Goal: Contribute content: Contribute content

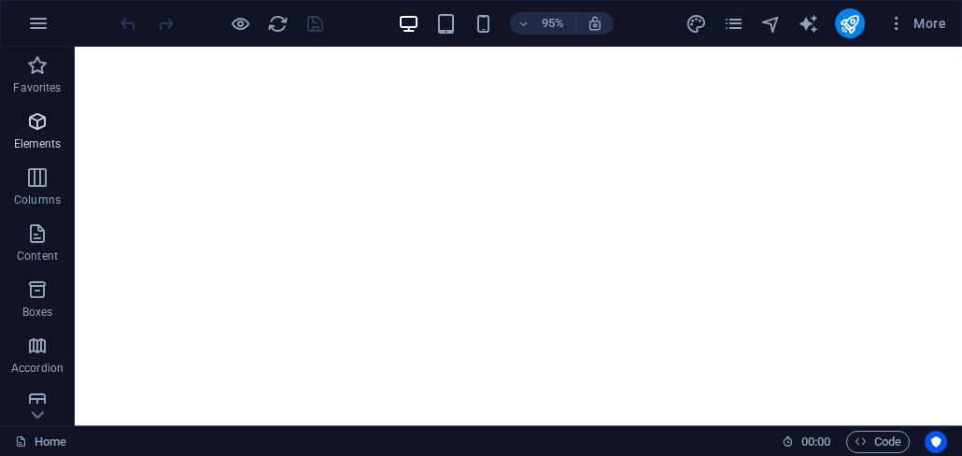
click at [39, 127] on icon "button" at bounding box center [37, 121] width 22 height 22
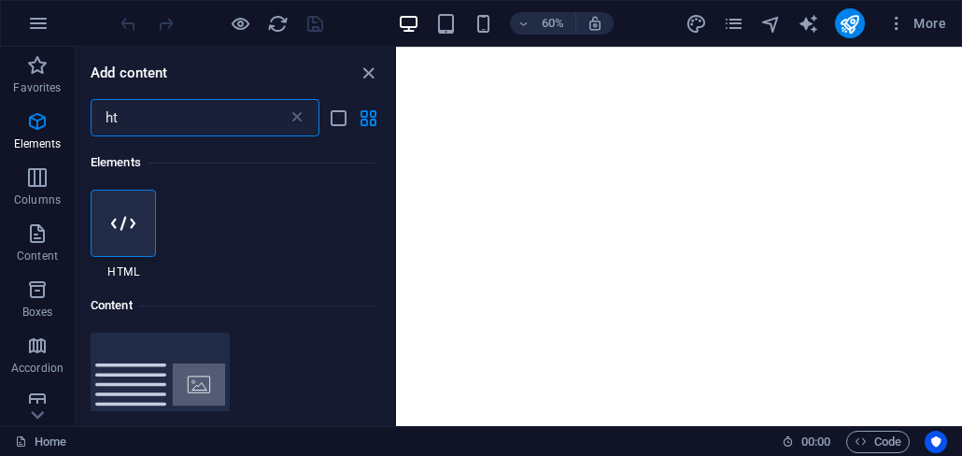
drag, startPoint x: 121, startPoint y: 115, endPoint x: 103, endPoint y: 128, distance: 22.8
click at [97, 115] on input "ht" at bounding box center [189, 117] width 197 height 37
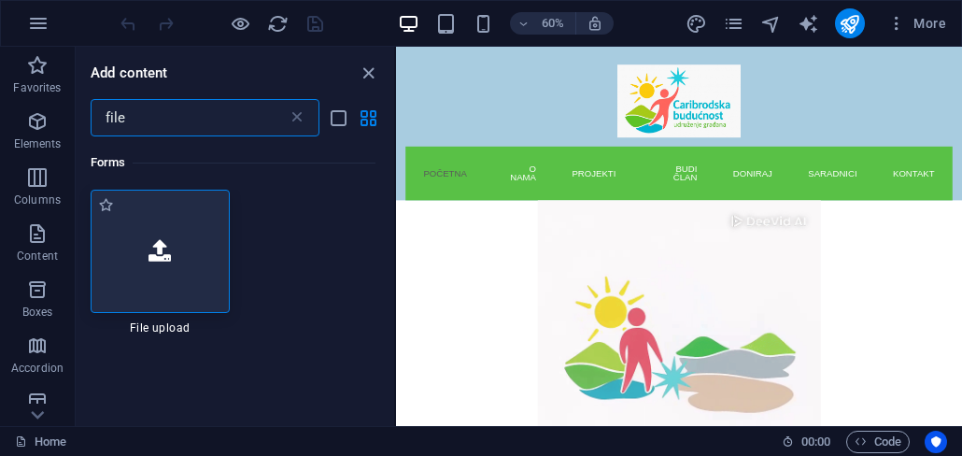
click at [175, 254] on div at bounding box center [160, 251] width 139 height 123
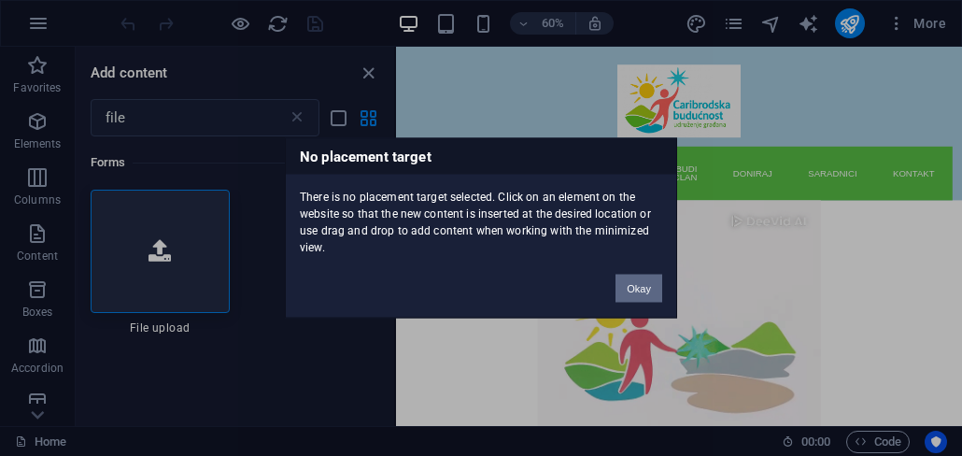
click at [645, 282] on button "Okay" at bounding box center [638, 288] width 47 height 28
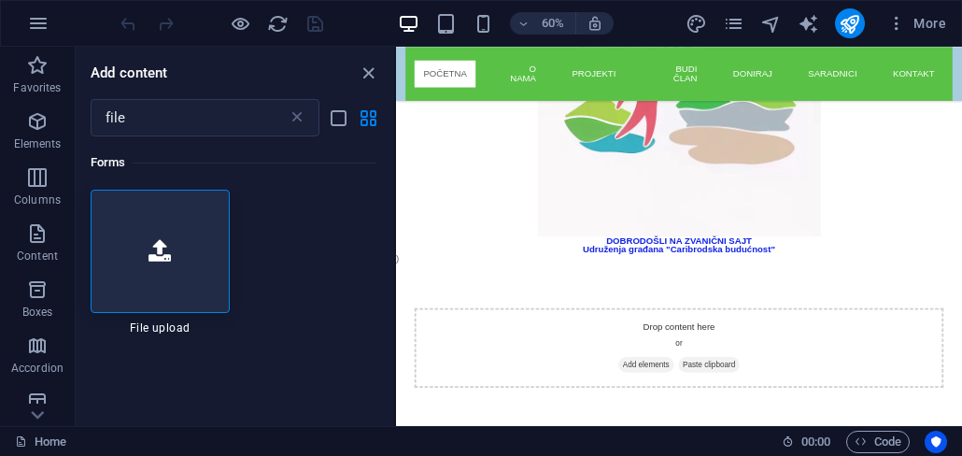
scroll to position [233, 0]
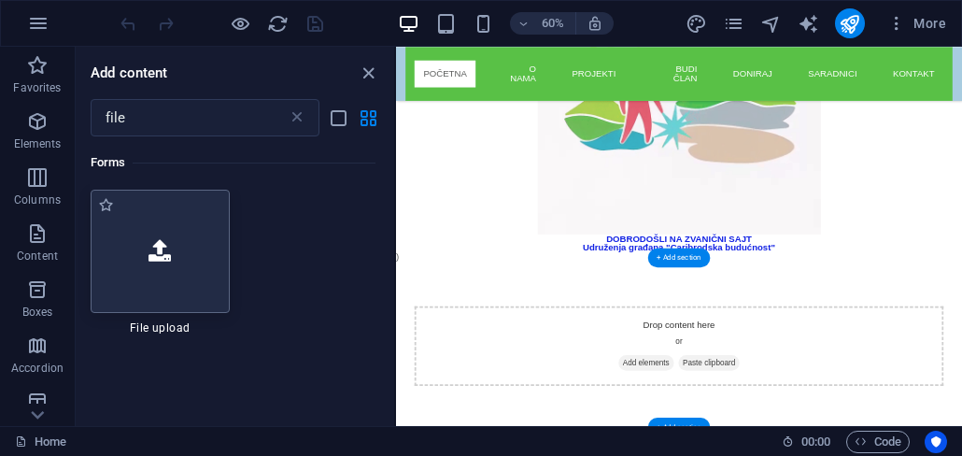
click at [154, 269] on div at bounding box center [160, 251] width 139 height 123
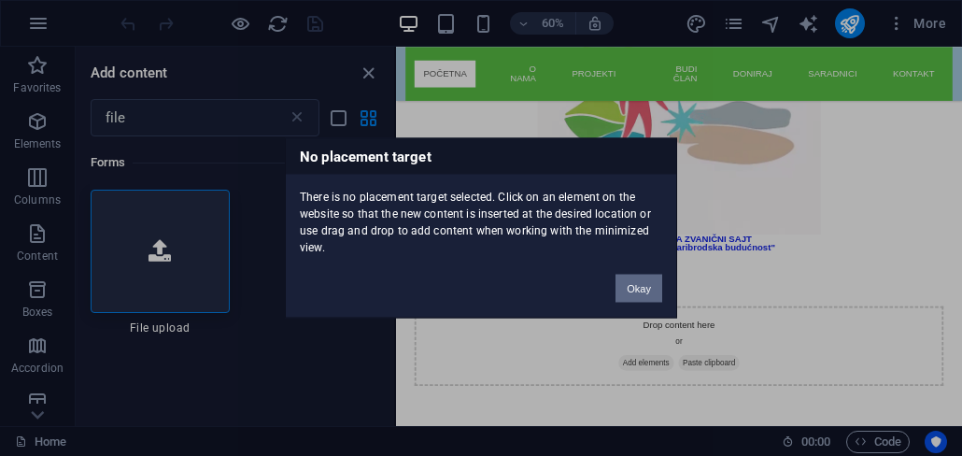
click at [637, 286] on button "Okay" at bounding box center [638, 288] width 47 height 28
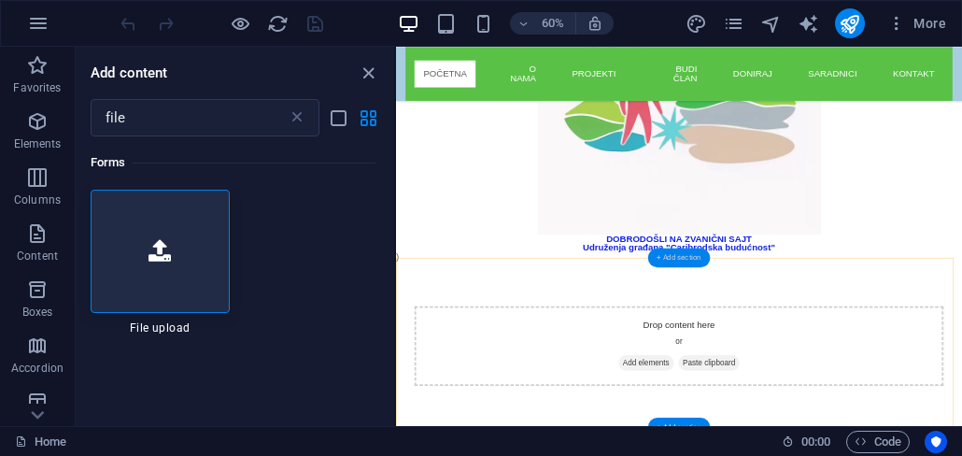
click at [679, 262] on div "+ Add section" at bounding box center [679, 256] width 62 height 19
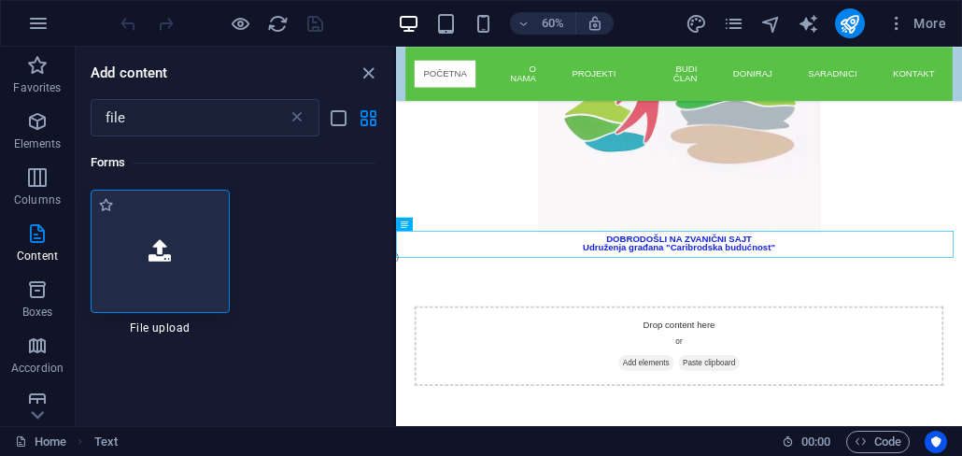
click at [152, 263] on div at bounding box center [160, 251] width 139 height 123
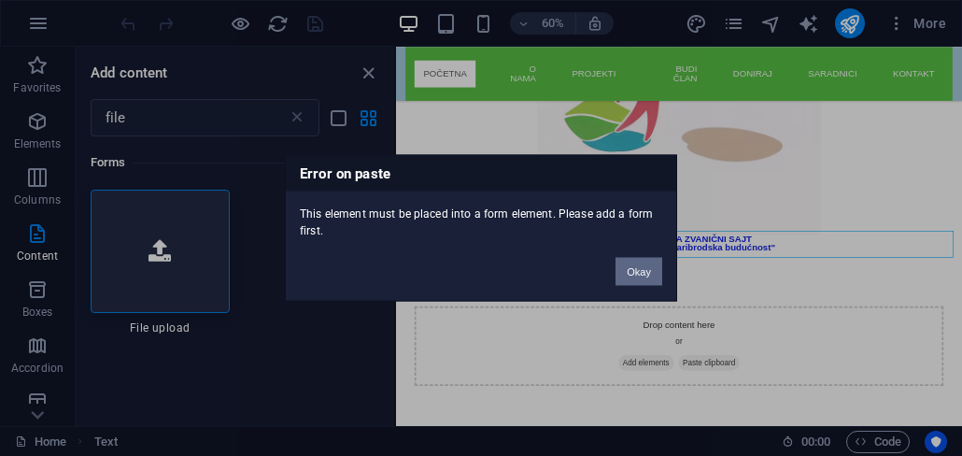
click at [635, 266] on button "Okay" at bounding box center [638, 272] width 47 height 28
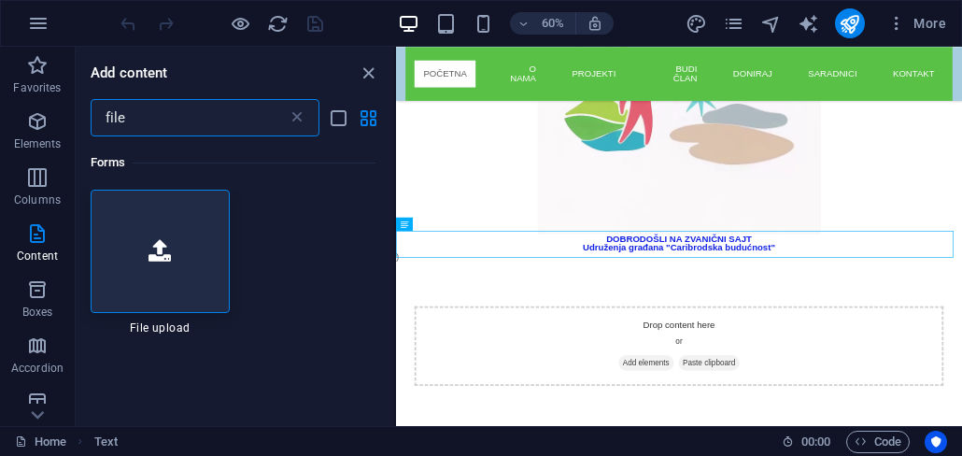
drag, startPoint x: 141, startPoint y: 125, endPoint x: 89, endPoint y: 123, distance: 52.3
click at [89, 123] on div "file ​" at bounding box center [235, 117] width 318 height 37
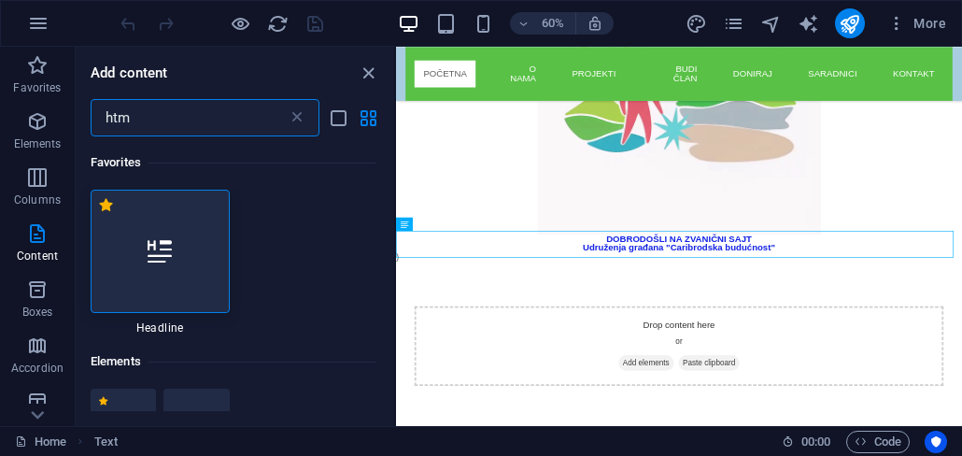
type input "html"
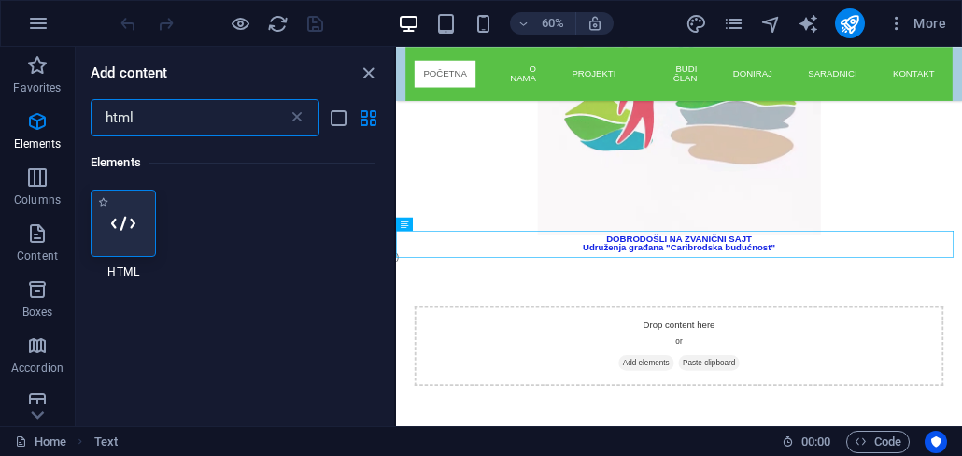
click at [130, 229] on icon at bounding box center [123, 223] width 24 height 24
click at [637, 285] on div "Drag here to replace the existing content. Press “Ctrl” if you want to create a…" at bounding box center [679, 236] width 566 height 379
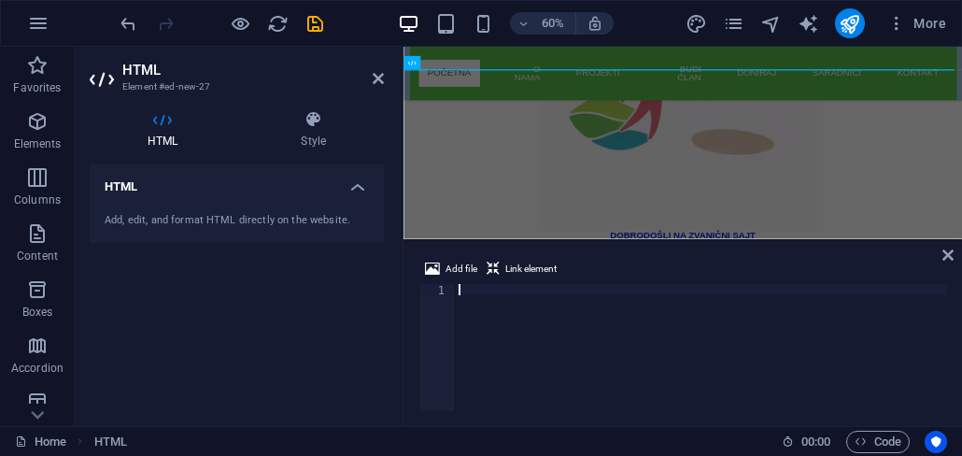
scroll to position [540, 0]
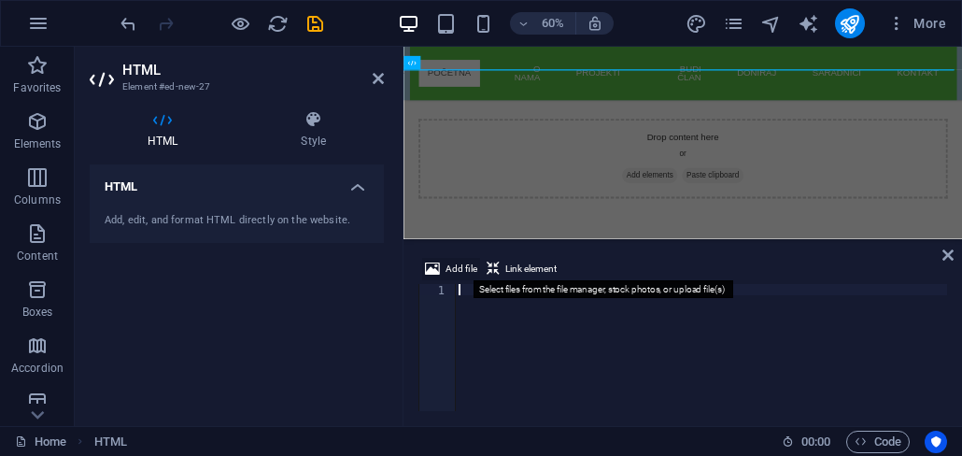
click at [456, 275] on span "Add file" at bounding box center [461, 269] width 32 height 22
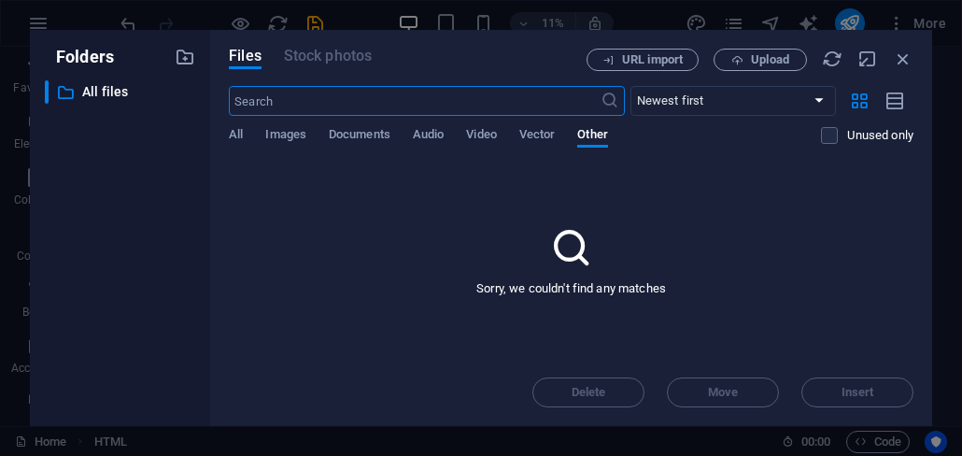
scroll to position [0, 0]
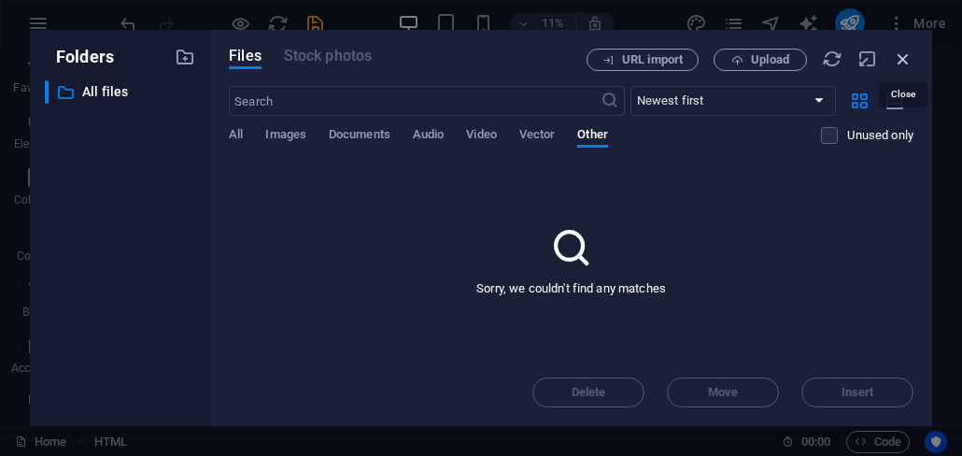
click at [906, 61] on icon "button" at bounding box center [903, 59] width 21 height 21
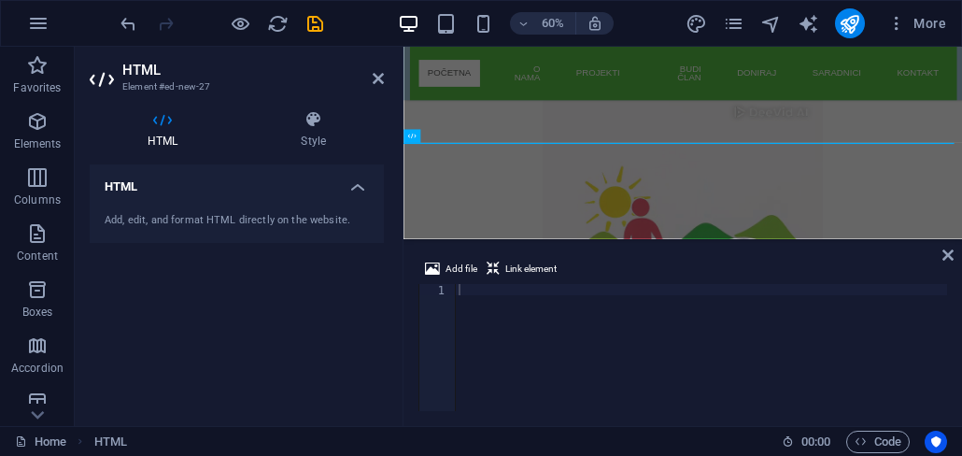
scroll to position [417, 0]
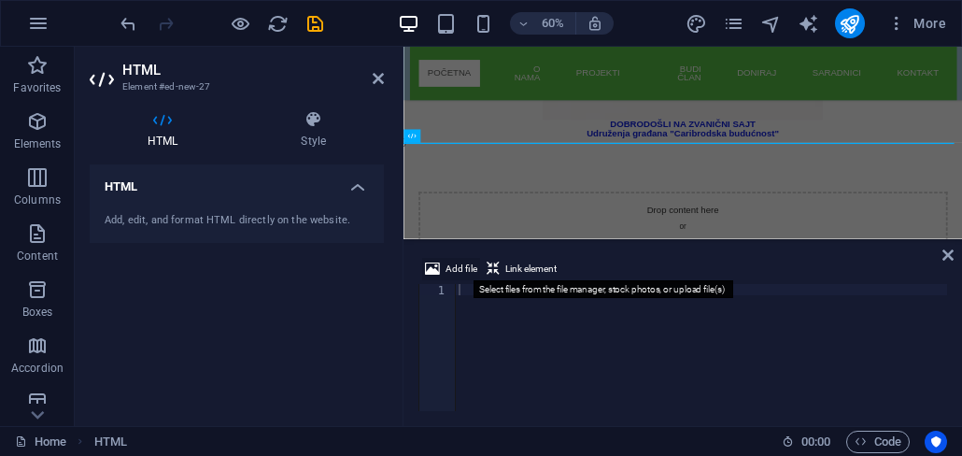
click at [463, 270] on span "Add file" at bounding box center [461, 269] width 32 height 22
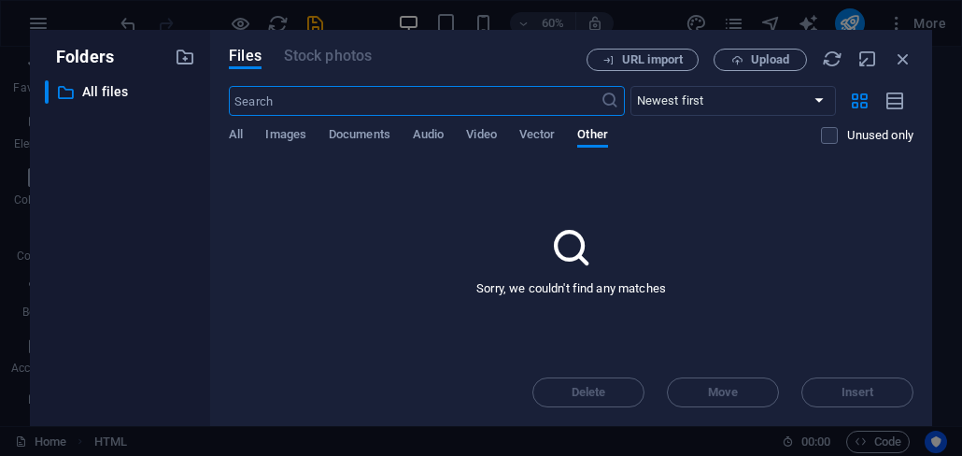
scroll to position [0, 0]
click at [766, 59] on span "Upload" at bounding box center [770, 59] width 38 height 11
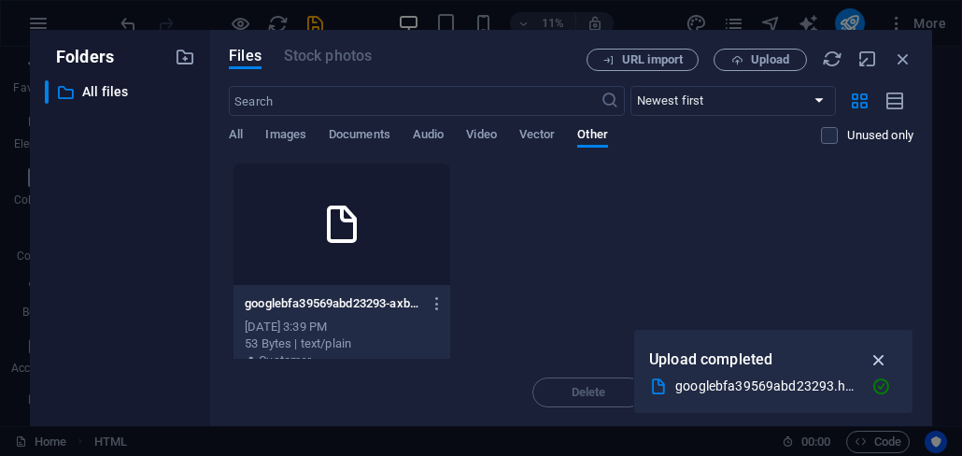
click at [883, 360] on icon "button" at bounding box center [878, 359] width 21 height 21
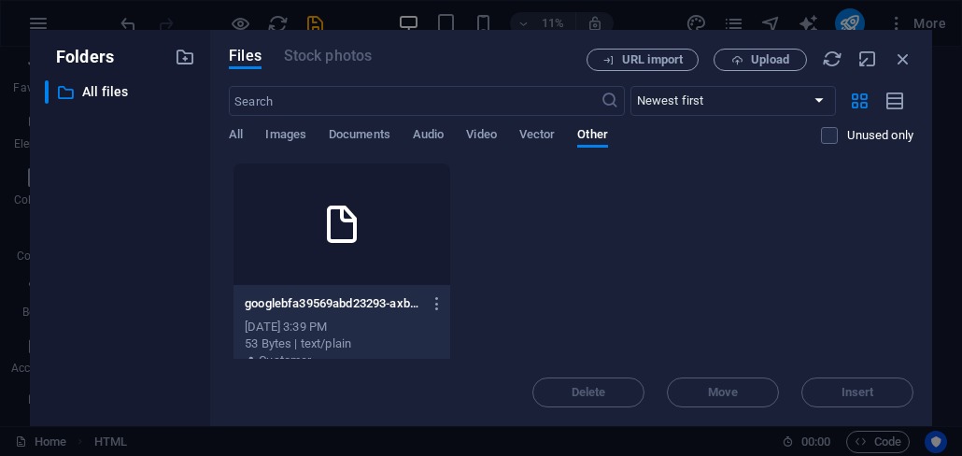
click at [340, 267] on div at bounding box center [341, 223] width 217 height 121
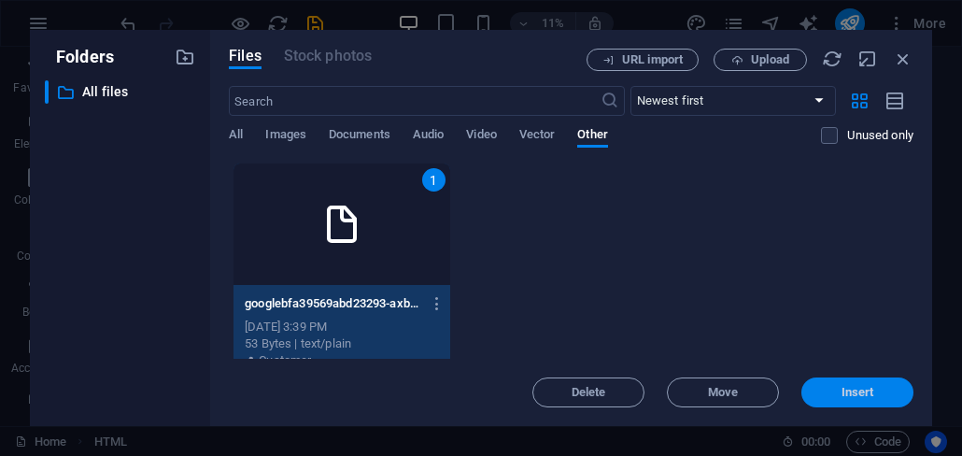
click at [890, 392] on span "Insert" at bounding box center [856, 392] width 97 height 11
type textarea "[URL][DOMAIN_NAME]"
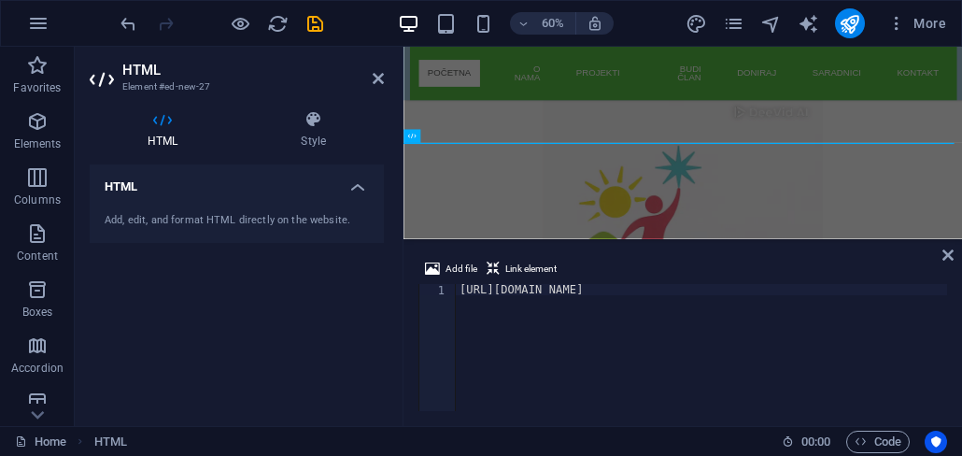
scroll to position [417, 0]
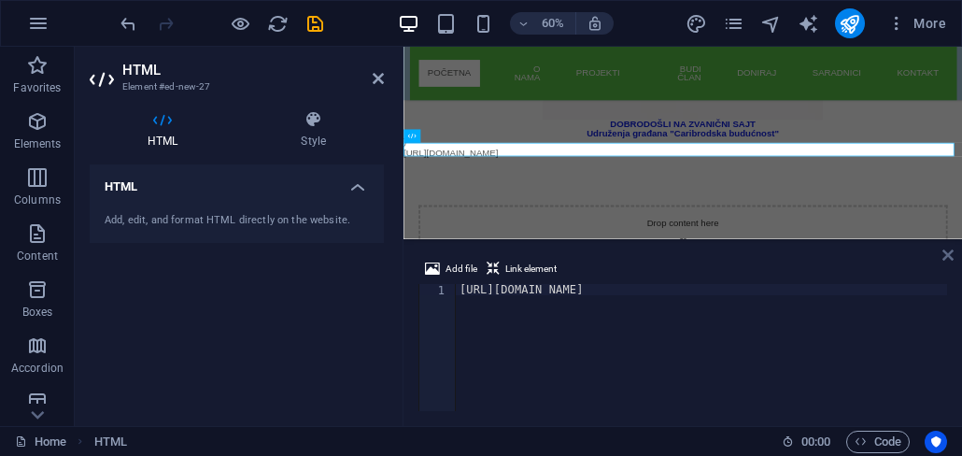
click at [948, 254] on icon at bounding box center [947, 254] width 11 height 15
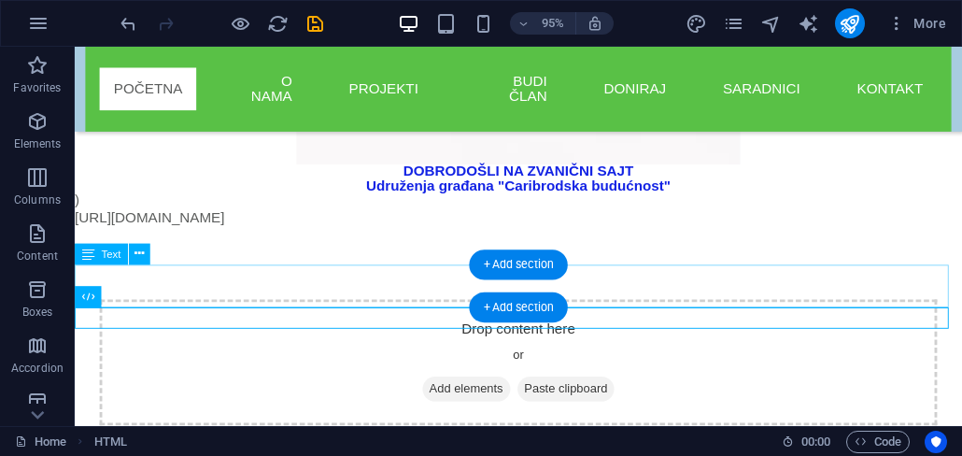
scroll to position [305, 0]
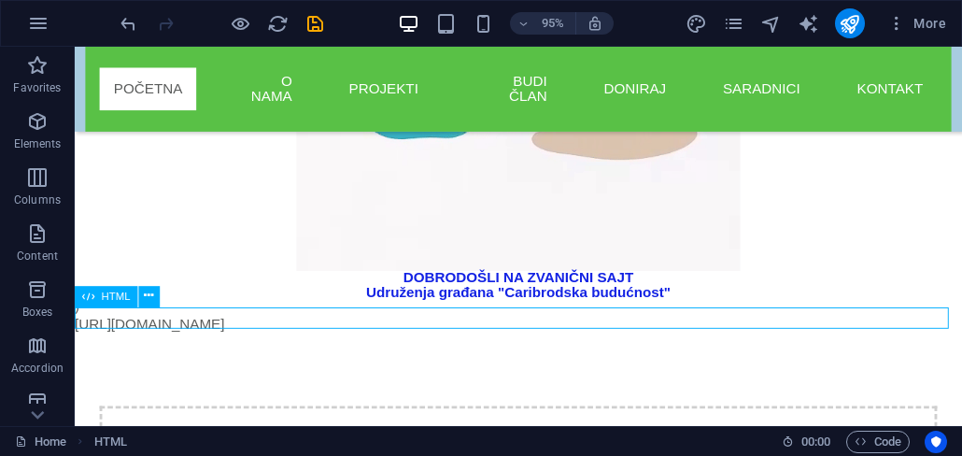
click at [134, 331] on div "[URL][DOMAIN_NAME]" at bounding box center [542, 339] width 934 height 22
click at [148, 296] on icon at bounding box center [148, 296] width 9 height 19
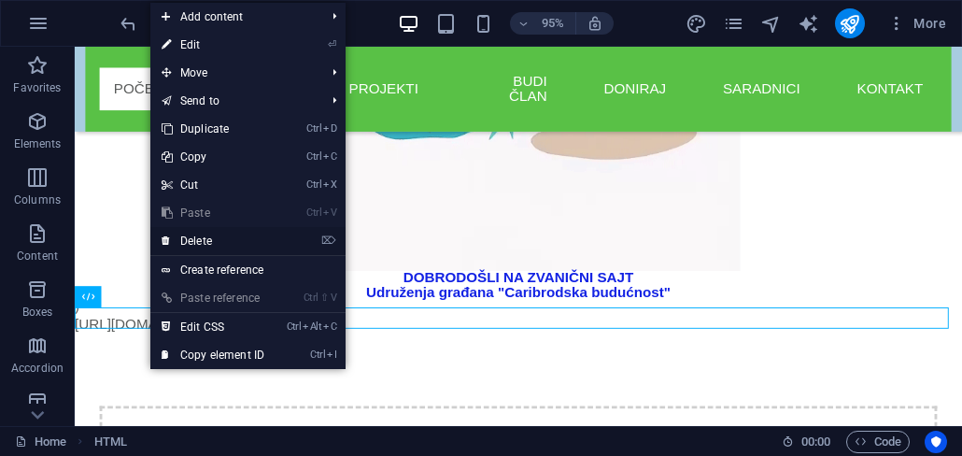
click at [197, 239] on link "⌦ Delete" at bounding box center [212, 241] width 125 height 28
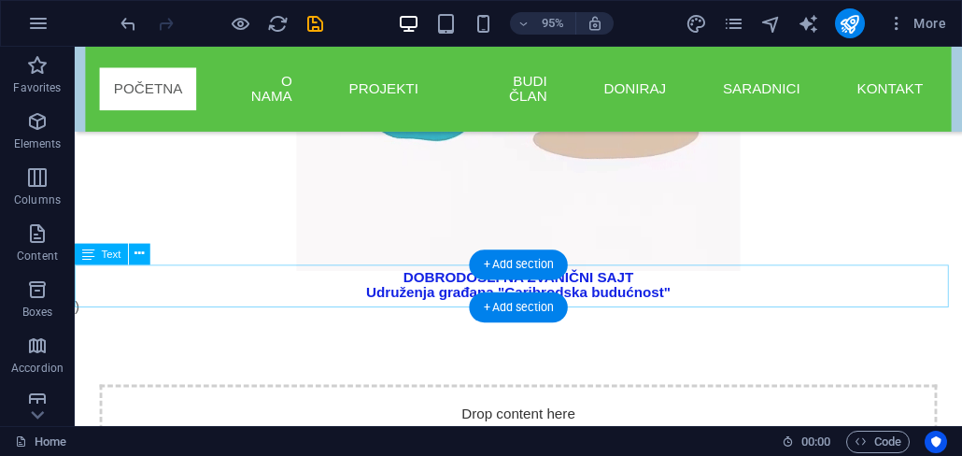
click at [675, 296] on div "DOBRODOŠLI NA ZVANIČNI SAJT Udruženja građana "Caribrodska budućnost" )" at bounding box center [542, 305] width 934 height 45
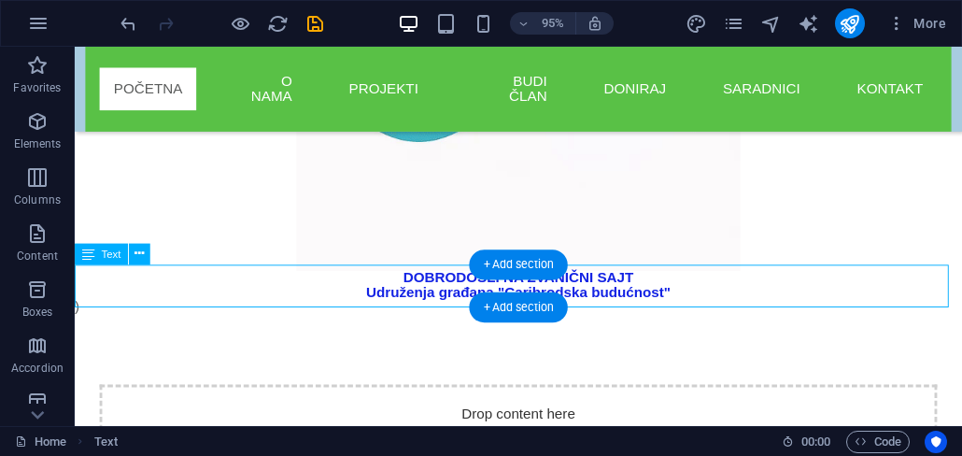
click at [623, 298] on div "DOBRODOŠLI NA ZVANIČNI SAJT Udruženja građana "Caribrodska budućnost" )" at bounding box center [542, 305] width 934 height 45
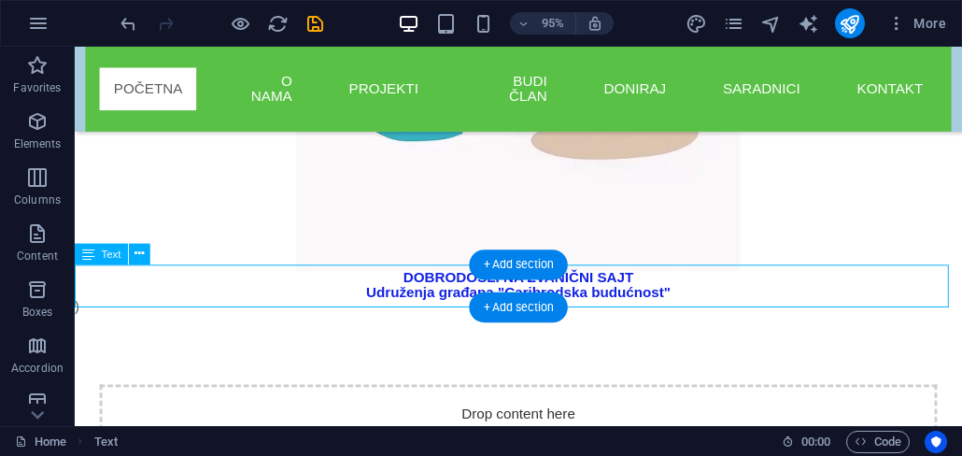
click at [623, 298] on div "DOBRODOŠLI NA ZVANIČNI SAJT Udruženja građana "Caribrodska budućnost" )" at bounding box center [542, 305] width 934 height 45
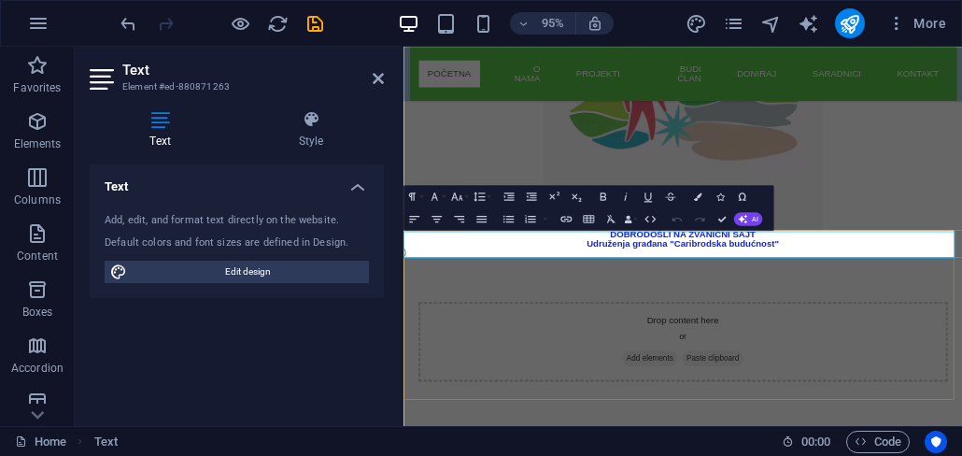
click at [728, 367] on p "Udruženja građana "Caribrodska budućnost"" at bounding box center [868, 374] width 931 height 15
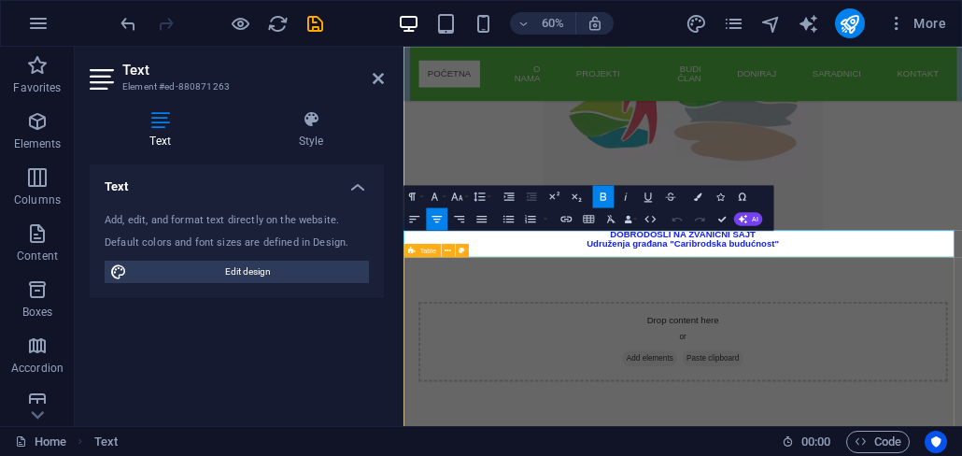
scroll to position [228, 0]
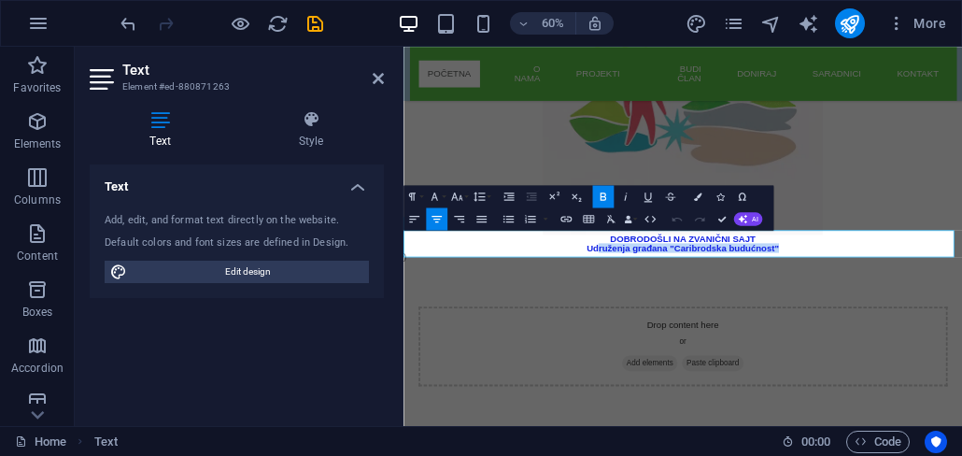
click at [949, 376] on strong "Udruženja građana "Caribrodska budućnost"" at bounding box center [869, 381] width 320 height 16
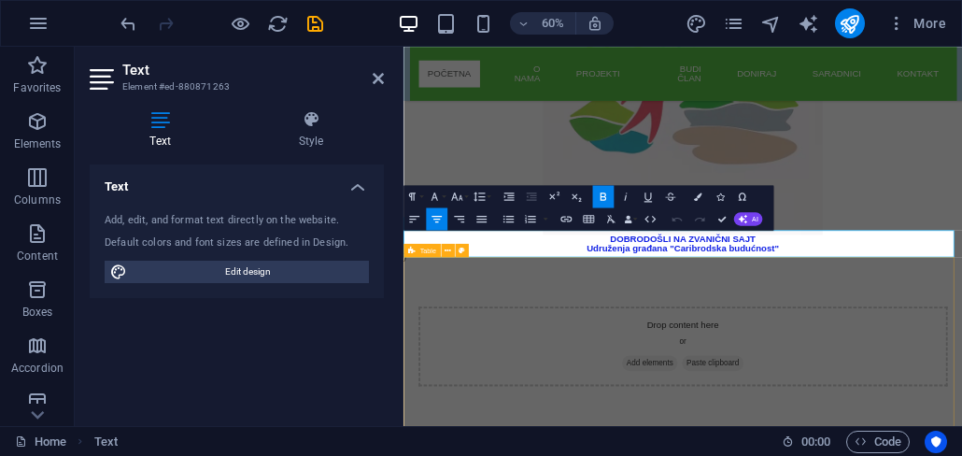
drag, startPoint x: 750, startPoint y: 360, endPoint x: 1018, endPoint y: 393, distance: 269.9
click at [961, 393] on div "DOBRODOŠLI NA ZVANIČNI SAJT Udruženja građana "Caribrodska budućnost" )" at bounding box center [868, 381] width 931 height 45
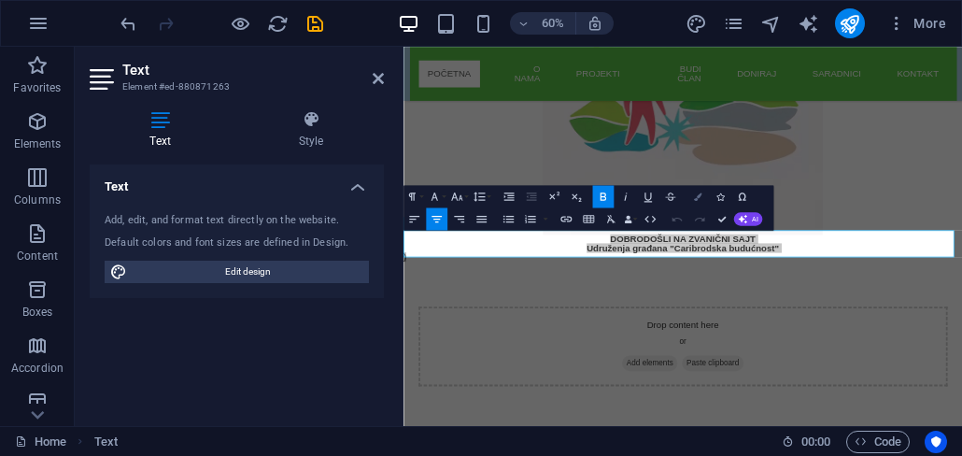
click at [697, 206] on button "Colors" at bounding box center [696, 196] width 21 height 22
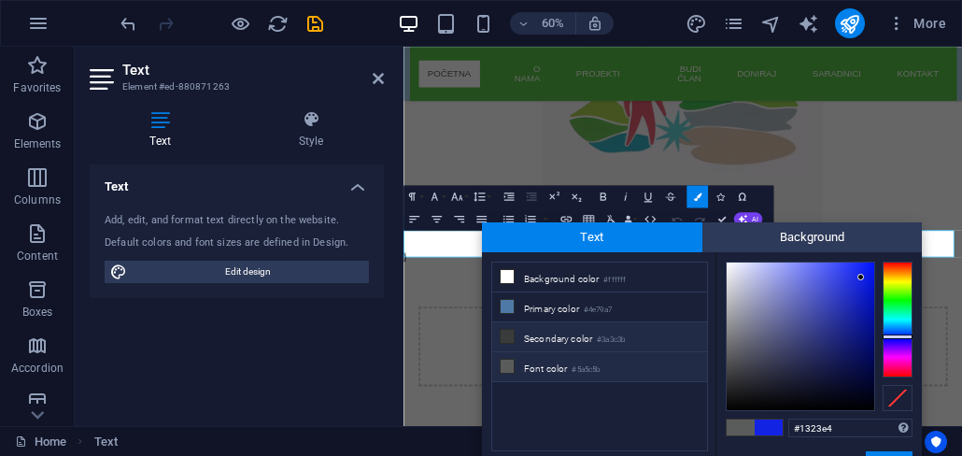
click at [547, 341] on li "Secondary color #3a3c3b" at bounding box center [599, 337] width 215 height 30
type input "#3a3c3b"
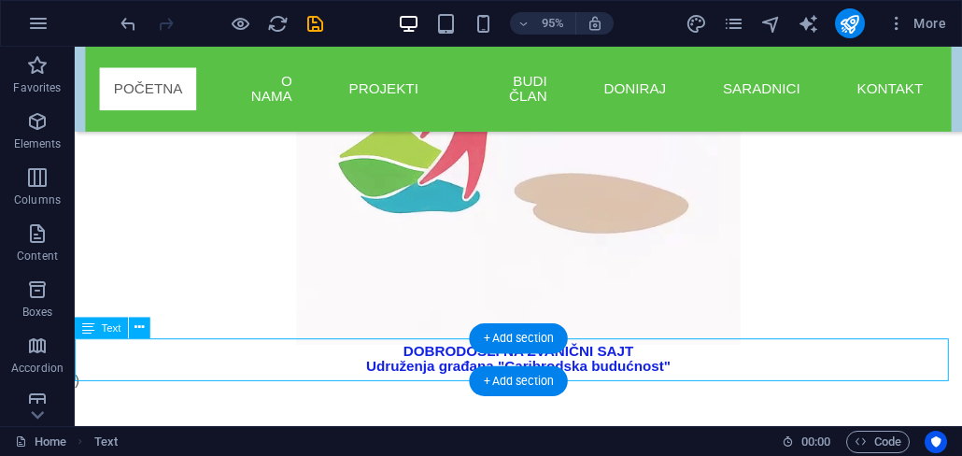
click at [626, 373] on div "DOBRODOŠLI NA ZVANIČNI SAJT Udruženja građana "Caribrodska budućnost" )" at bounding box center [542, 382] width 934 height 45
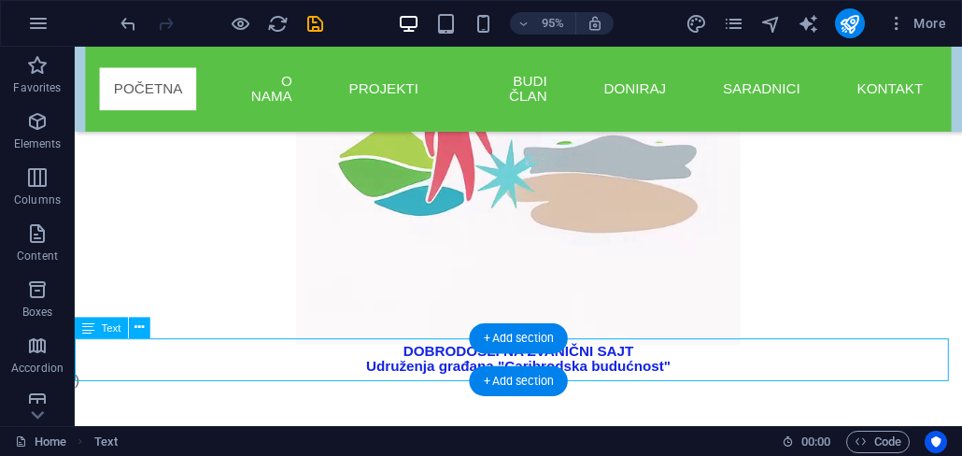
click at [626, 373] on div "DOBRODOŠLI NA ZVANIČNI SAJT Udruženja građana "Caribrodska budućnost" )" at bounding box center [542, 382] width 934 height 45
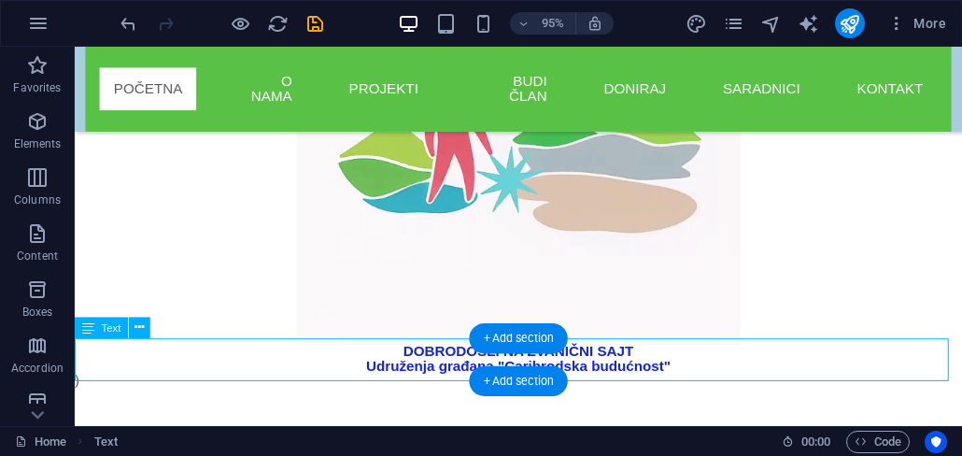
scroll to position [183, 0]
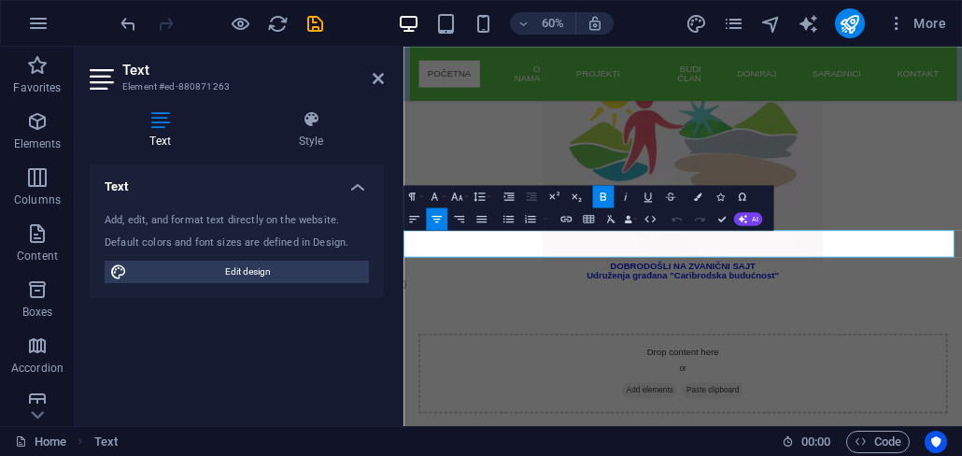
drag, startPoint x: 1023, startPoint y: 374, endPoint x: 1063, endPoint y: 266, distance: 115.5
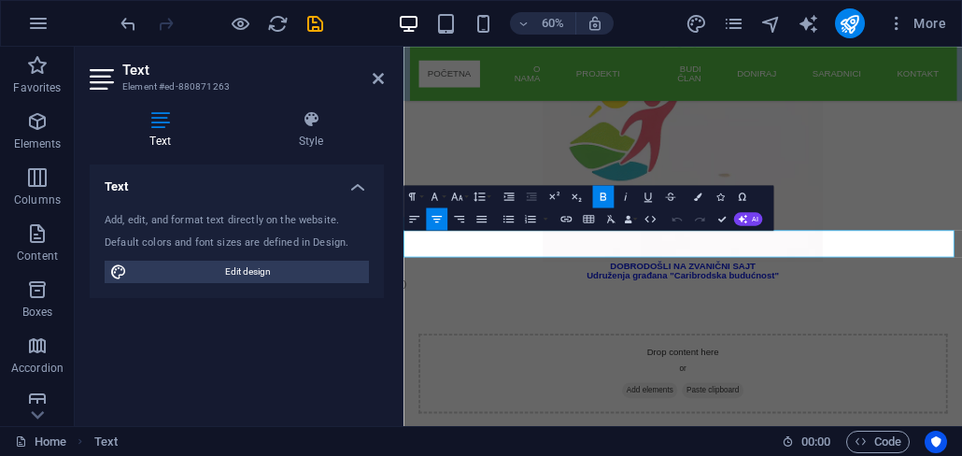
click at [738, 404] on div "DOBRODOŠLI NA ZVANIČNI SAJT Udruženja građana "Caribrodska budućnost" )" at bounding box center [868, 426] width 931 height 45
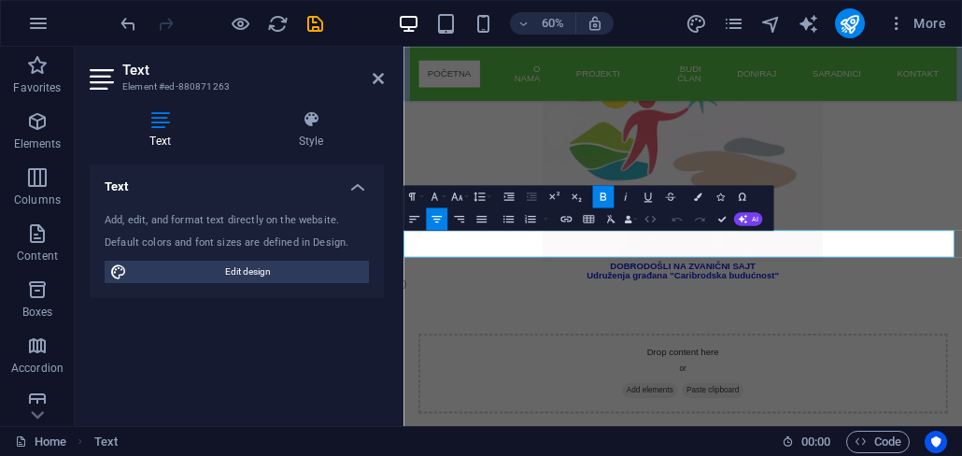
scroll to position [228, 0]
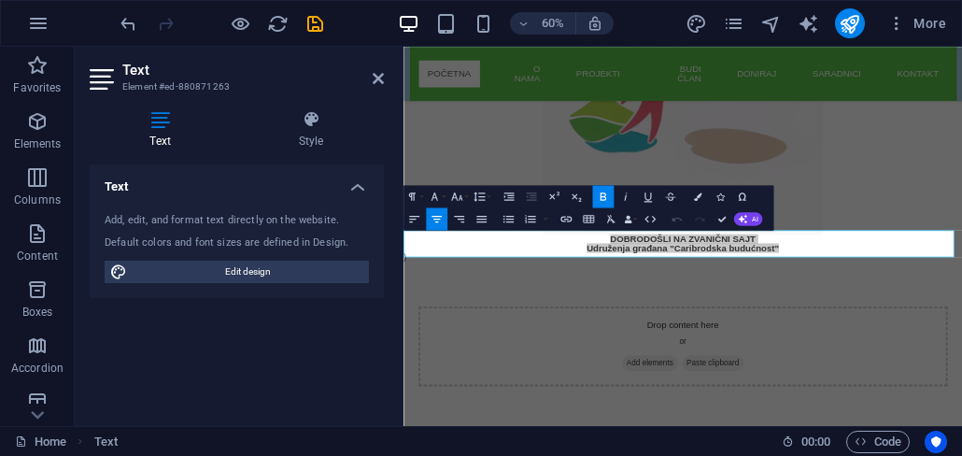
click at [700, 196] on icon "button" at bounding box center [696, 195] width 7 height 7
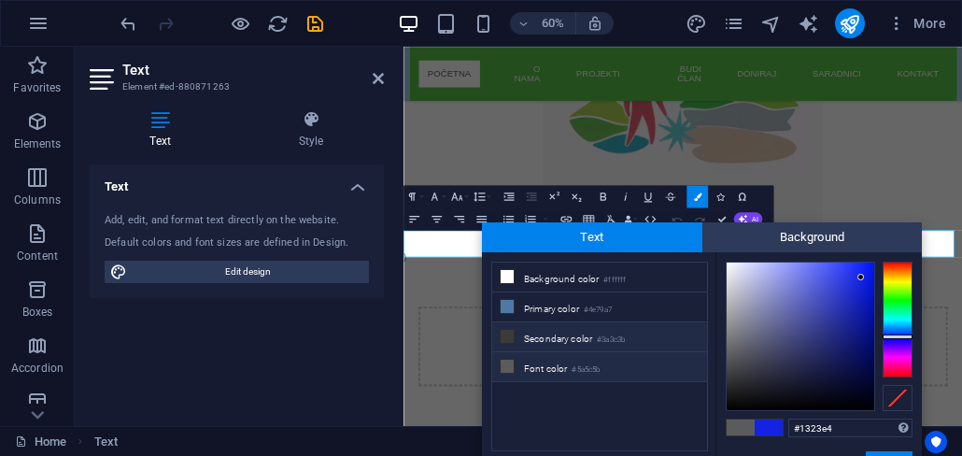
click at [540, 334] on li "Secondary color #3a3c3b" at bounding box center [599, 337] width 215 height 30
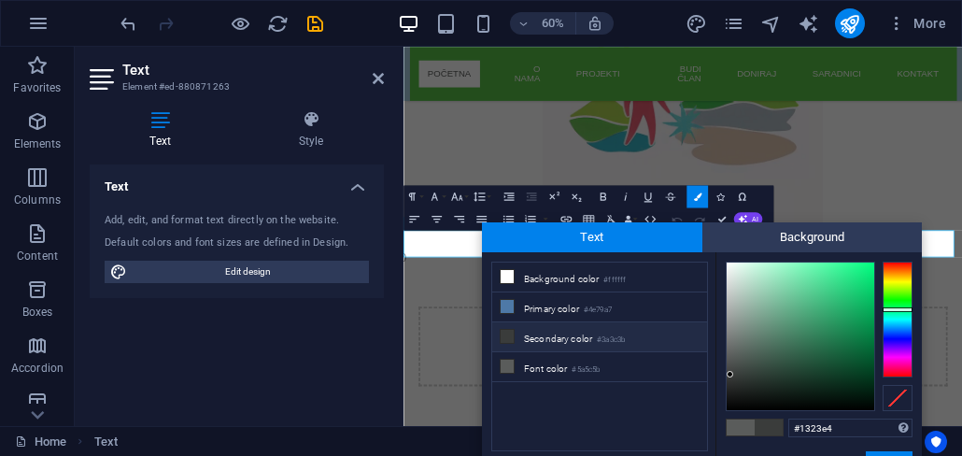
type input "#3a3c3b"
click at [883, 451] on button "Apply" at bounding box center [888, 462] width 47 height 22
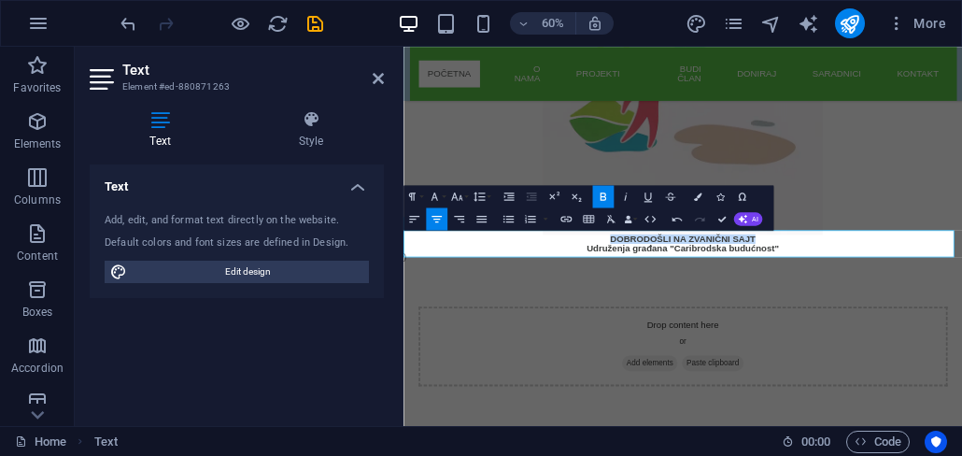
click at [803, 360] on strong "DOBRODOŠLI NA ZVANIČNI SAJT" at bounding box center [869, 367] width 243 height 16
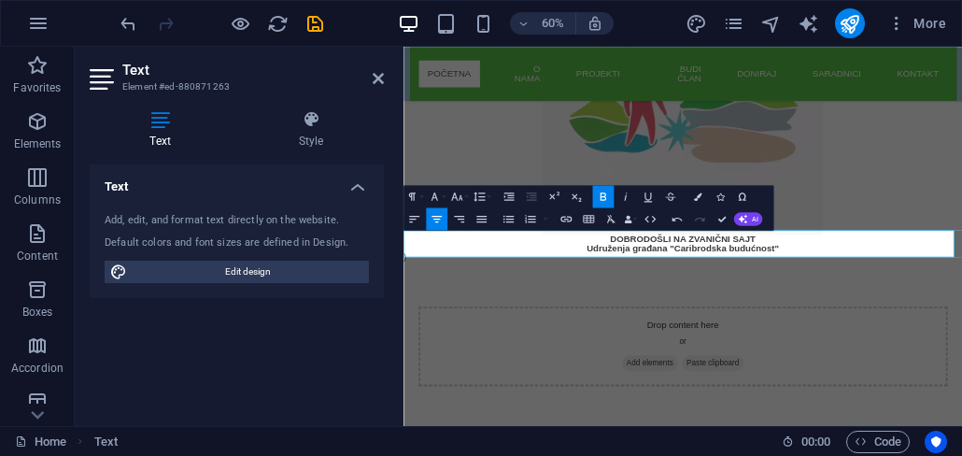
click at [961, 359] on p "DOBRODOŠLI NA ZVANIČNI SAJT" at bounding box center [868, 366] width 931 height 15
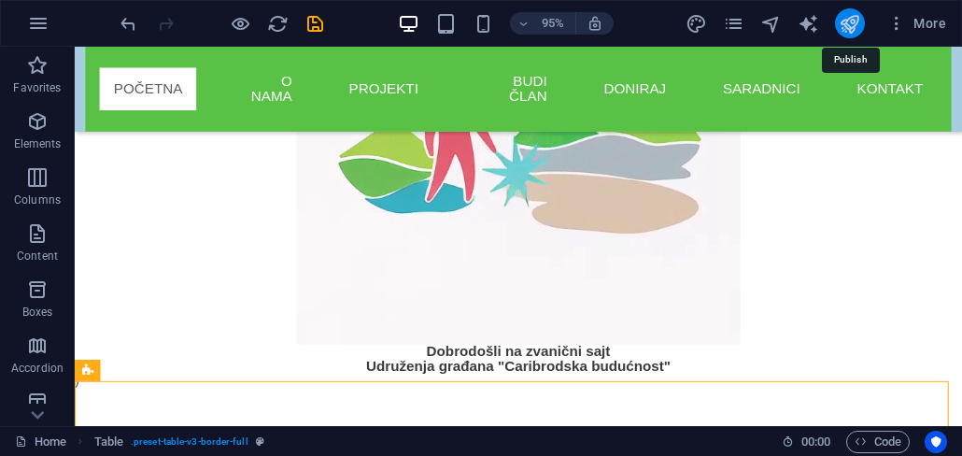
click at [851, 25] on icon "publish" at bounding box center [848, 23] width 21 height 21
